Goal: Task Accomplishment & Management: Manage account settings

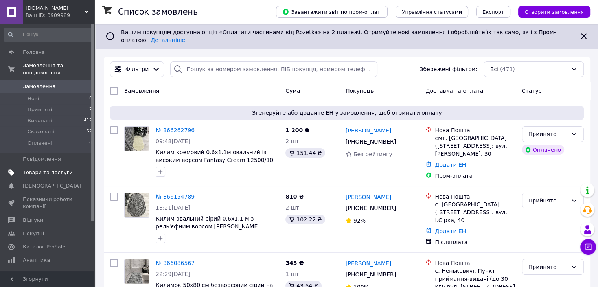
click at [59, 169] on span "Товари та послуги" at bounding box center [48, 172] width 50 height 7
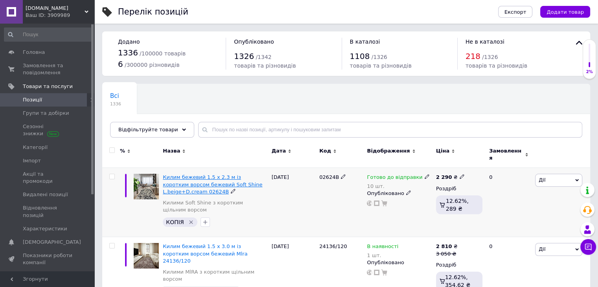
click at [224, 174] on span "Килим бежевий 1.5 х 2.3 м із коротким ворсом бежевий Soft Shine L.beige+D.cream…" at bounding box center [213, 184] width 100 height 20
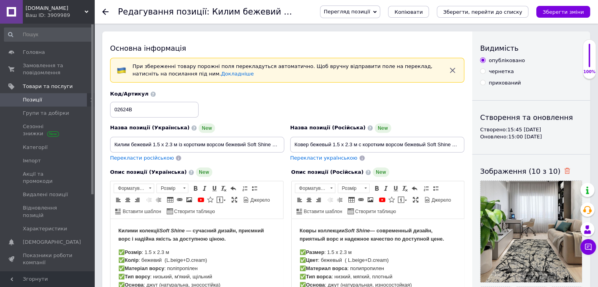
click at [565, 170] on icon at bounding box center [568, 171] width 6 height 6
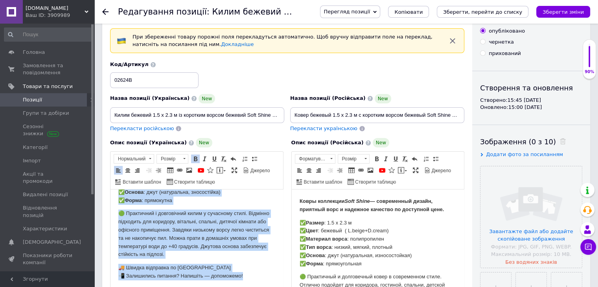
scroll to position [179, 0]
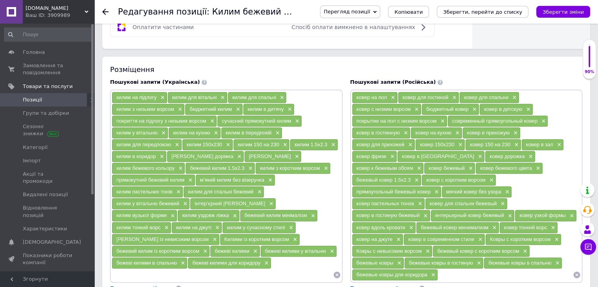
drag, startPoint x: 118, startPoint y: -233, endPoint x: 331, endPoint y: 352, distance: 622.0
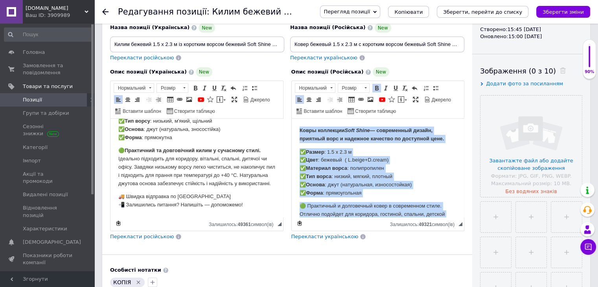
scroll to position [63, 0]
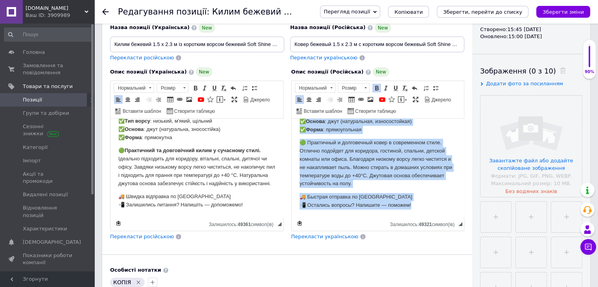
drag, startPoint x: 299, startPoint y: 131, endPoint x: 773, endPoint y: 355, distance: 524.4
click at [464, 218] on html "Ковры коллекции Soft Shine — современный дизайн, приятный ворс и надежное качес…" at bounding box center [378, 136] width 173 height 162
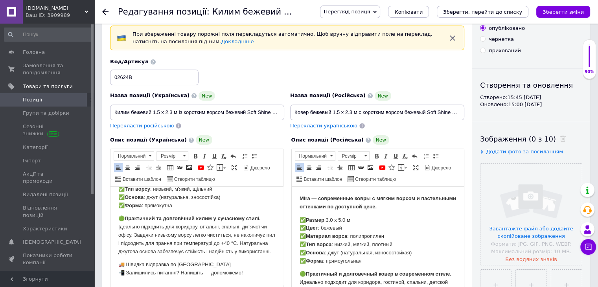
scroll to position [0, 0]
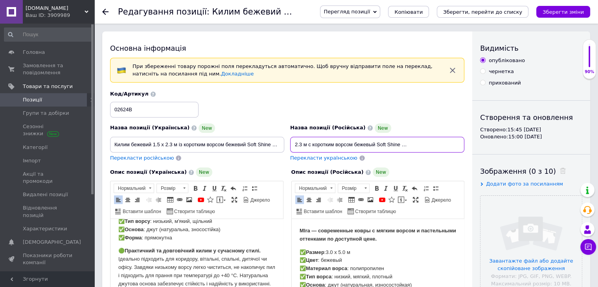
drag, startPoint x: 426, startPoint y: 144, endPoint x: 470, endPoint y: 156, distance: 45.1
click at [470, 156] on div "Основна інформація При збереженні товару порожні поля перекладуться автоматично…" at bounding box center [287, 271] width 370 height 480
type input "Ковер бежевый 1.5 х 2.3 м с коротким ворсом бежевый Mlra 24136/120"
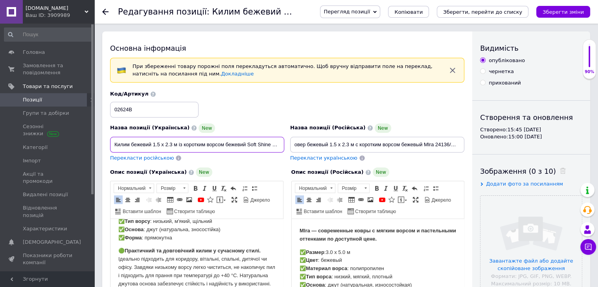
scroll to position [0, 0]
drag, startPoint x: 247, startPoint y: 143, endPoint x: 314, endPoint y: 152, distance: 67.5
click at [314, 152] on div "Назва позиції (Українська) New Килим бежевий 1.5 х 2.3 м із коротким ворсом беж…" at bounding box center [287, 126] width 360 height 77
paste input "Mlra 24136/120"
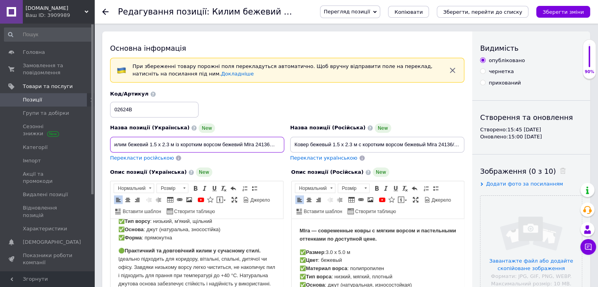
drag, startPoint x: 257, startPoint y: 146, endPoint x: 290, endPoint y: 144, distance: 33.5
click at [290, 144] on div "Назва позиції (Українська) New Килим бежевий 1.5 х 2.3 м із коротким ворсом беж…" at bounding box center [287, 126] width 360 height 77
type input "Килим бежевий 1.5 х 2.3 м із коротким ворсом бежевий Mlra 24136/120"
click at [155, 100] on div "Код/Артикул 02624B" at bounding box center [154, 103] width 89 height 27
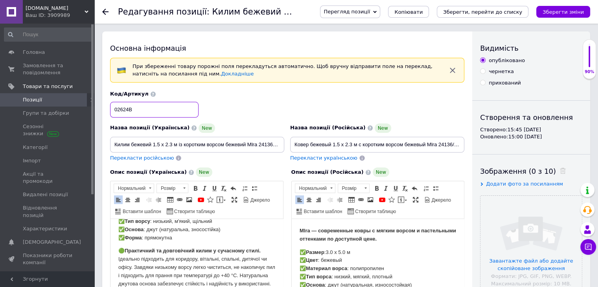
click at [157, 107] on input "02624B" at bounding box center [154, 110] width 89 height 16
paste input "24136/120"
type input "24136/120"
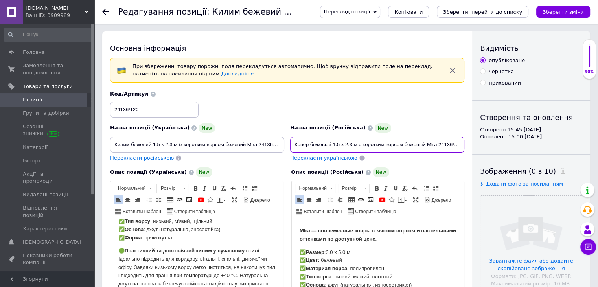
drag, startPoint x: 357, startPoint y: 141, endPoint x: 333, endPoint y: 148, distance: 24.9
click at [333, 148] on input "Ковер бежевый 1.5 х 2.3 м с коротким ворсом бежевый Mlra 24136/120" at bounding box center [377, 145] width 174 height 16
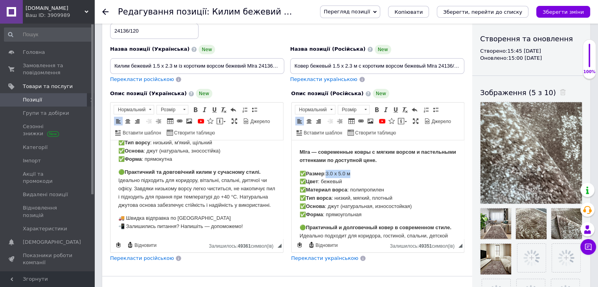
drag, startPoint x: 354, startPoint y: 173, endPoint x: 328, endPoint y: 173, distance: 25.2
click at [328, 173] on p "✅ Размер :3.0 х 5.0 м ✅ Цвет : бежевый ✅ Материал ворса : полипропилен ✅ Тип во…" at bounding box center [377, 194] width 157 height 49
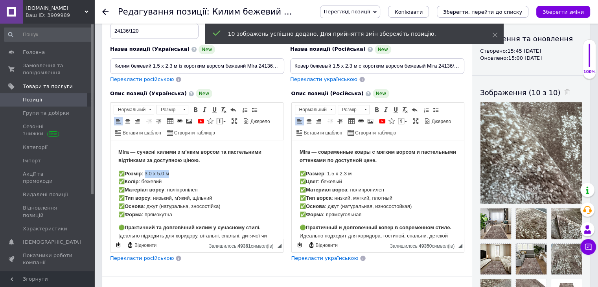
drag, startPoint x: 173, startPoint y: 172, endPoint x: 147, endPoint y: 172, distance: 26.0
click at [147, 172] on p "✅ Розмір : 3.0 х 5.0 м ✅ Колір : бежевий ✅ Матеріал ворсу : поліпропілен ✅ Тип …" at bounding box center [196, 194] width 157 height 49
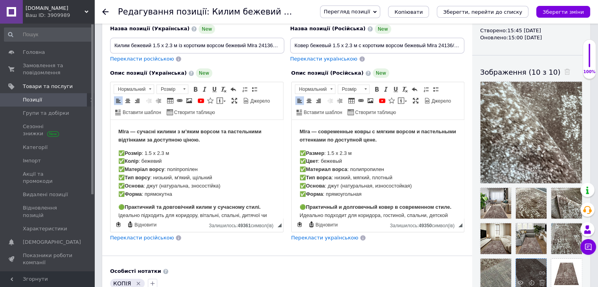
scroll to position [118, 0]
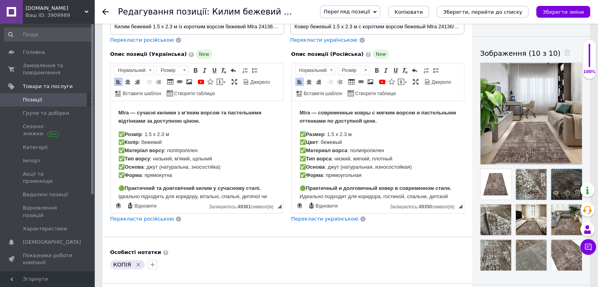
drag, startPoint x: 551, startPoint y: 194, endPoint x: 562, endPoint y: 187, distance: 12.8
click at [562, 187] on ul at bounding box center [529, 218] width 106 height 106
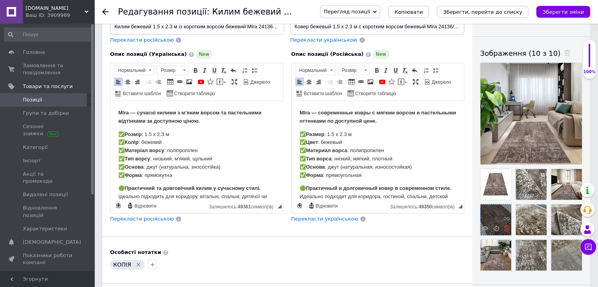
click at [506, 229] on icon at bounding box center [507, 228] width 6 height 6
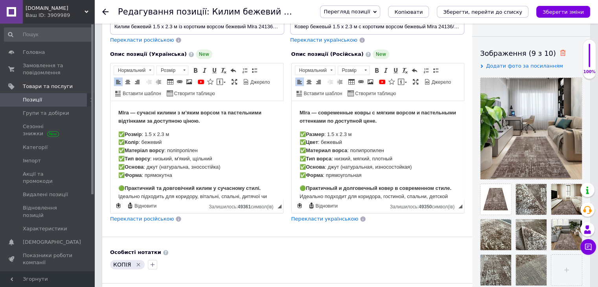
click at [560, 54] on icon at bounding box center [563, 53] width 6 height 6
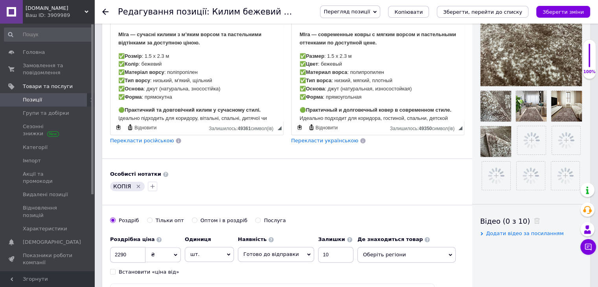
scroll to position [197, 0]
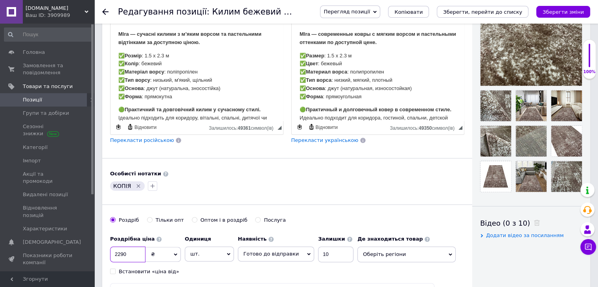
drag, startPoint x: 118, startPoint y: 251, endPoint x: 142, endPoint y: 255, distance: 24.0
click at [142, 255] on input "2290" at bounding box center [127, 255] width 35 height 16
type input "2400"
drag, startPoint x: 319, startPoint y: 250, endPoint x: 324, endPoint y: 254, distance: 6.1
click at [324, 254] on input "10" at bounding box center [335, 255] width 35 height 16
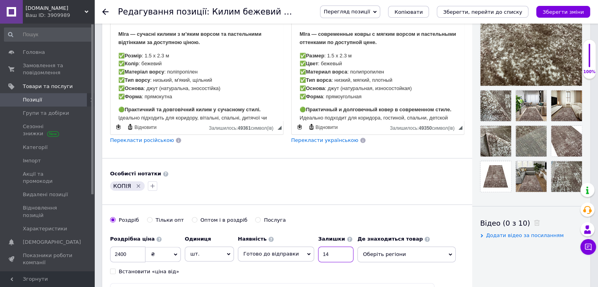
type input "14"
click at [375, 253] on span "Оберіть регіони" at bounding box center [407, 255] width 98 height 16
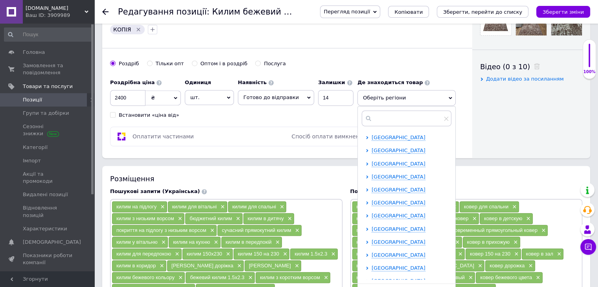
scroll to position [354, 0]
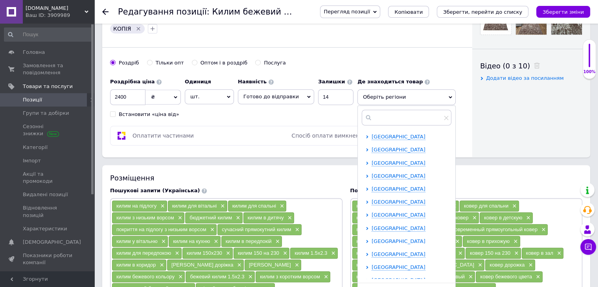
click at [376, 239] on span "[GEOGRAPHIC_DATA]" at bounding box center [399, 241] width 54 height 6
click at [372, 253] on input "checkbox" at bounding box center [374, 253] width 5 height 5
checkbox input "true"
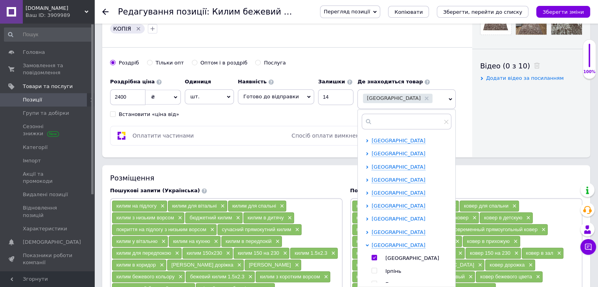
click at [372, 219] on span "[GEOGRAPHIC_DATA]" at bounding box center [399, 219] width 54 height 6
click at [372, 244] on input "checkbox" at bounding box center [374, 244] width 5 height 5
checkbox input "true"
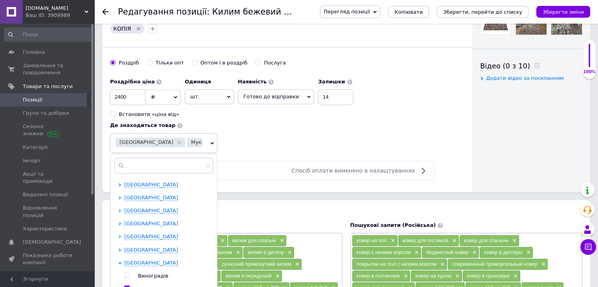
click at [178, 221] on span "[GEOGRAPHIC_DATA]" at bounding box center [151, 224] width 54 height 6
click at [129, 273] on input "checkbox" at bounding box center [126, 275] width 5 height 5
checkbox input "true"
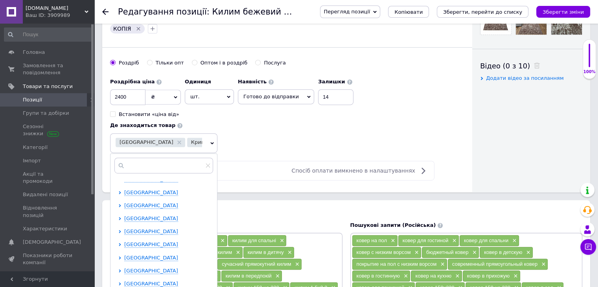
scroll to position [472, 0]
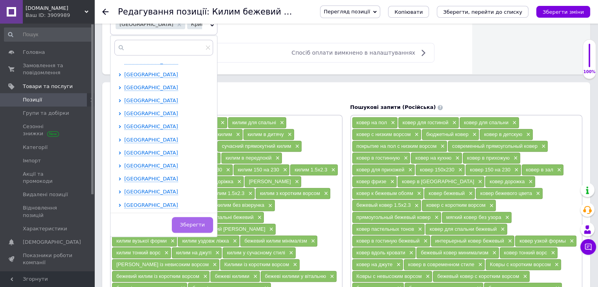
click at [205, 222] on span "Зберегти" at bounding box center [192, 225] width 25 height 6
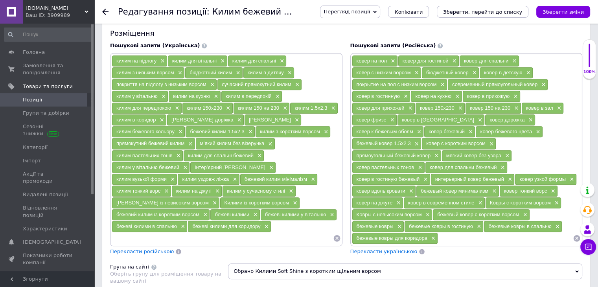
scroll to position [669, 0]
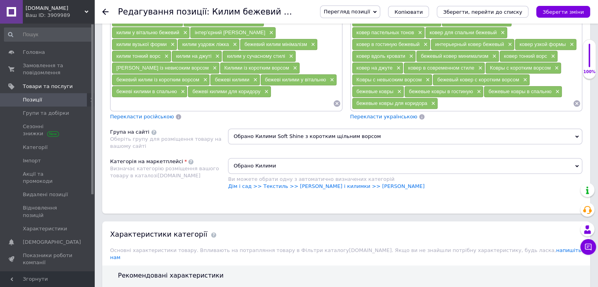
click at [343, 129] on span "Обрано Килими Soft Shine з коротким щільним ворсом" at bounding box center [405, 137] width 354 height 16
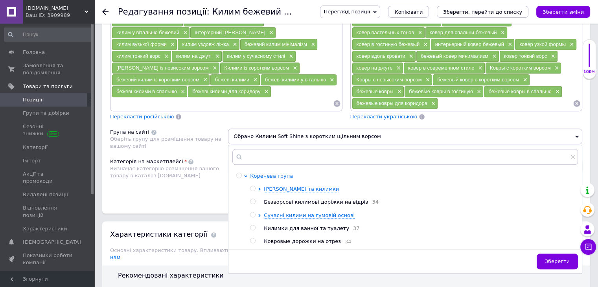
click at [262, 173] on span "Коренева група" at bounding box center [271, 176] width 43 height 6
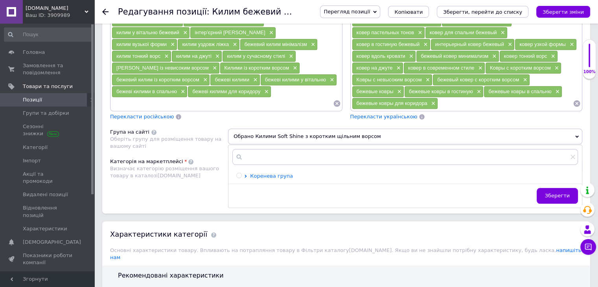
click at [268, 173] on span "Коренева група" at bounding box center [271, 176] width 43 height 6
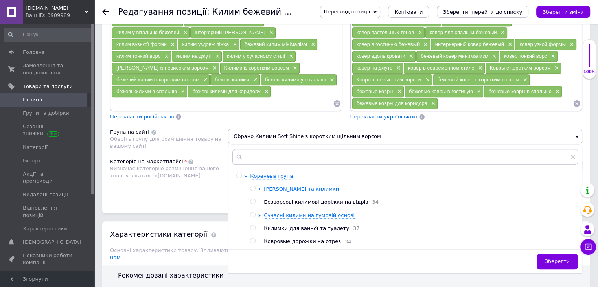
click at [273, 186] on span "[PERSON_NAME] та килимки" at bounding box center [301, 189] width 75 height 6
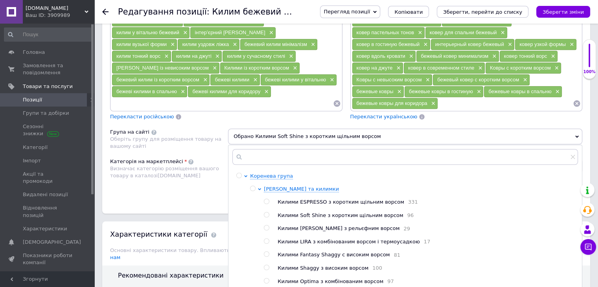
radio input "true"
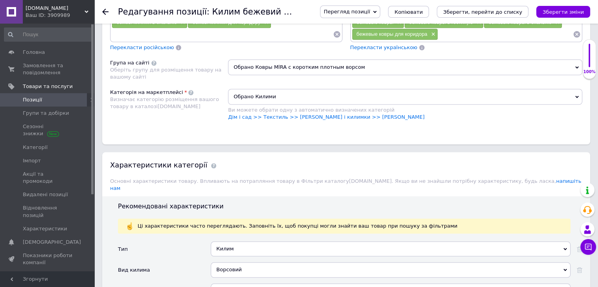
scroll to position [865, 0]
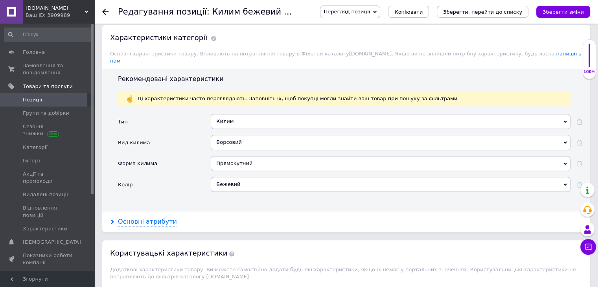
click at [165, 218] on div "Основні атрибути" at bounding box center [147, 222] width 59 height 9
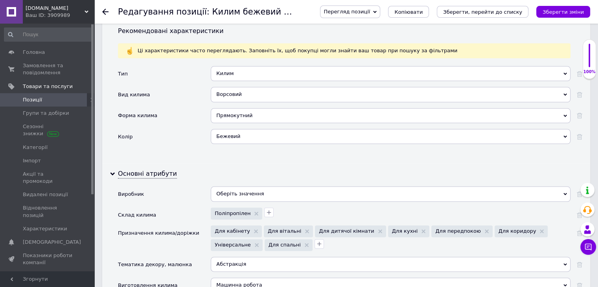
scroll to position [984, 0]
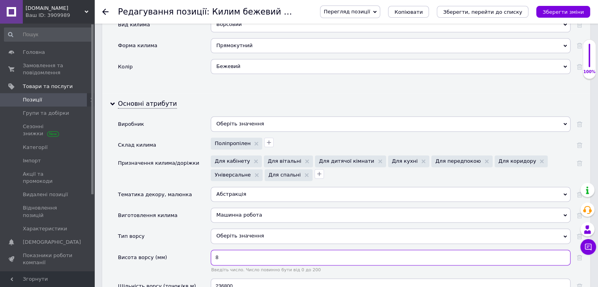
click at [236, 250] on input "8" at bounding box center [391, 258] width 360 height 16
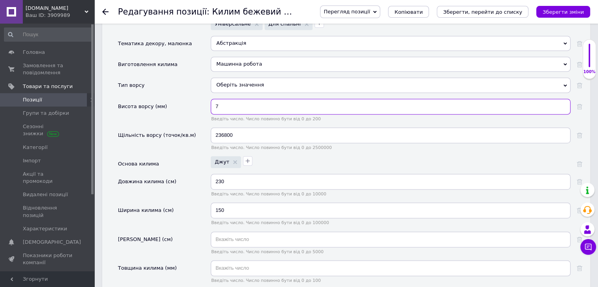
scroll to position [1141, 0]
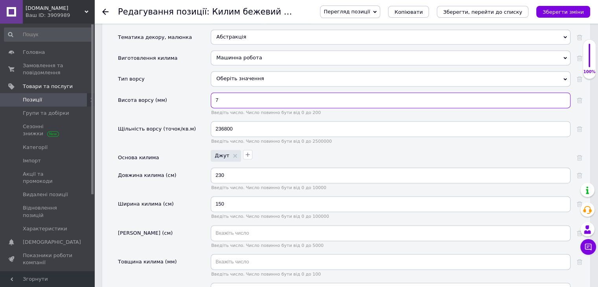
type input "7"
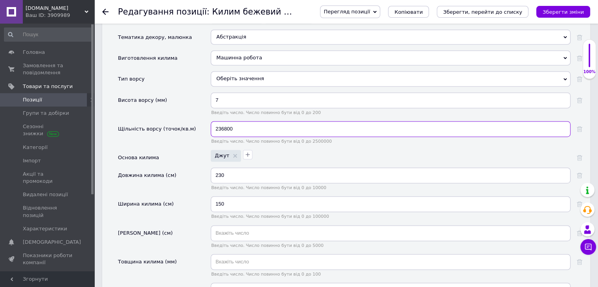
drag, startPoint x: 224, startPoint y: 66, endPoint x: 219, endPoint y: 67, distance: 5.4
click at [219, 121] on input "236800" at bounding box center [391, 129] width 360 height 16
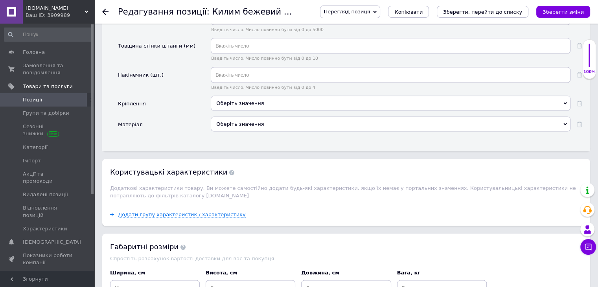
scroll to position [1652, 0]
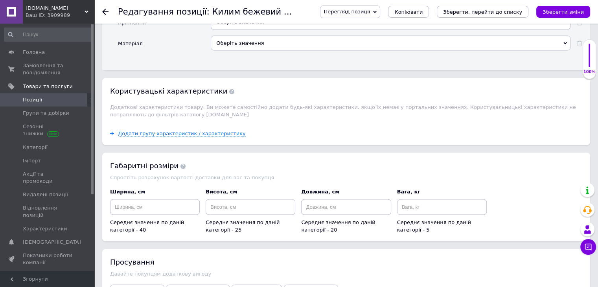
type input "204800"
click at [242, 287] on span "Додати ярлик" at bounding box center [257, 291] width 38 height 6
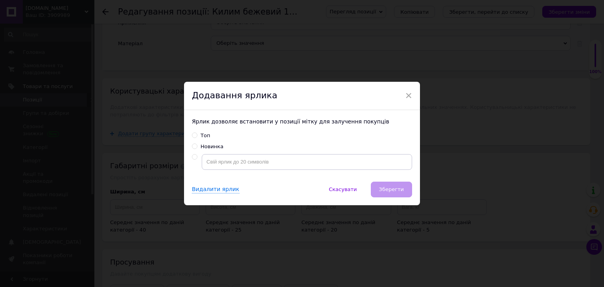
click at [211, 147] on div "Новинка" at bounding box center [212, 146] width 23 height 7
click at [197, 147] on input "Новинка" at bounding box center [194, 146] width 5 height 5
radio input "true"
click at [389, 190] on span "Зберегти" at bounding box center [391, 189] width 25 height 6
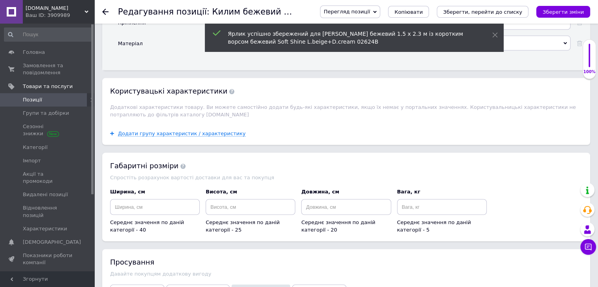
click at [138, 287] on span "Додати знижку" at bounding box center [137, 291] width 42 height 6
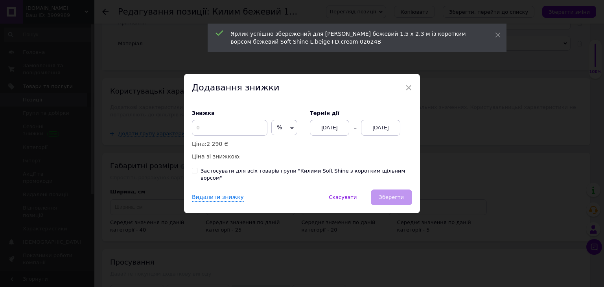
click at [279, 131] on span "%" at bounding box center [284, 128] width 26 height 16
click at [275, 142] on ul "₴" at bounding box center [284, 144] width 26 height 16
click at [277, 131] on span "%" at bounding box center [279, 127] width 5 height 6
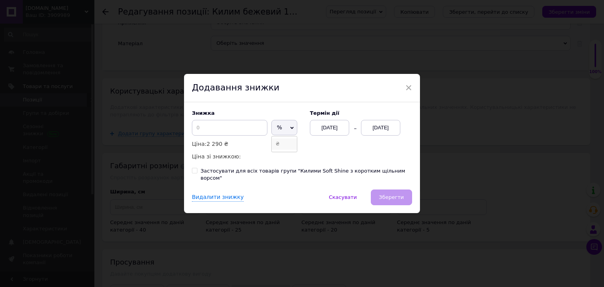
click at [276, 144] on li "₴" at bounding box center [284, 143] width 25 height 11
click at [246, 128] on input at bounding box center [230, 128] width 76 height 16
type input "245"
click at [379, 134] on div "[DATE]" at bounding box center [380, 128] width 39 height 16
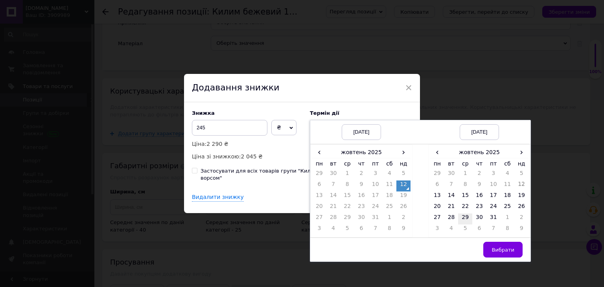
click at [462, 219] on td "29" at bounding box center [465, 219] width 14 height 11
drag, startPoint x: 501, startPoint y: 250, endPoint x: 403, endPoint y: 212, distance: 104.8
click at [500, 250] on span "Вибрати" at bounding box center [503, 250] width 23 height 6
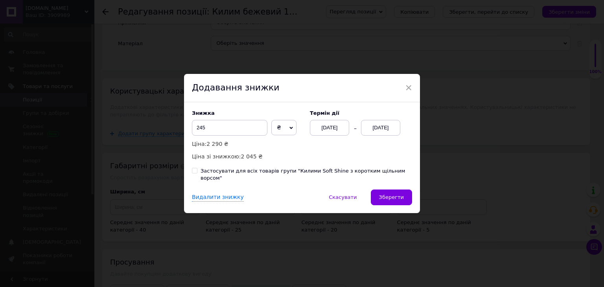
click at [388, 185] on div "Знижка 245 ₴ % Ціна: 2 290 ₴ Ціна зі знижкою: 2 045 ₴ Термін дії [DATE] [DATE] …" at bounding box center [302, 145] width 236 height 87
click at [387, 194] on span "Зберегти" at bounding box center [391, 197] width 25 height 6
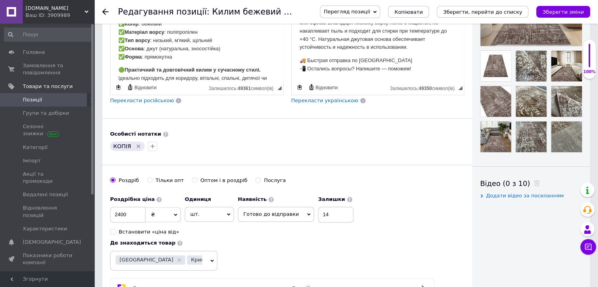
scroll to position [236, 0]
click at [572, 16] on button "Зберегти зміни" at bounding box center [564, 12] width 54 height 12
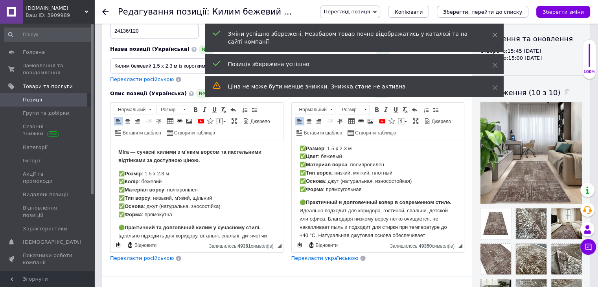
scroll to position [0, 0]
